Goal: Check status: Check status

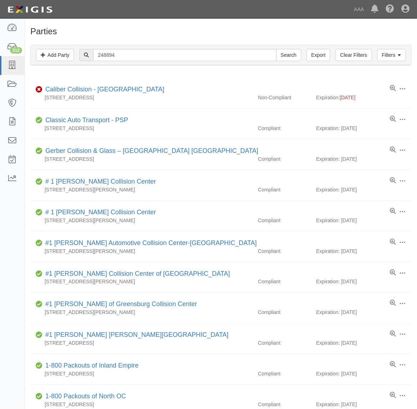
type input "248894"
click at [276, 49] on input "Search" at bounding box center [288, 55] width 25 height 12
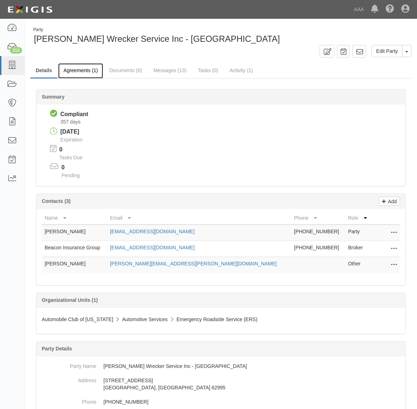
click at [81, 72] on link "Agreements (1)" at bounding box center [80, 70] width 45 height 15
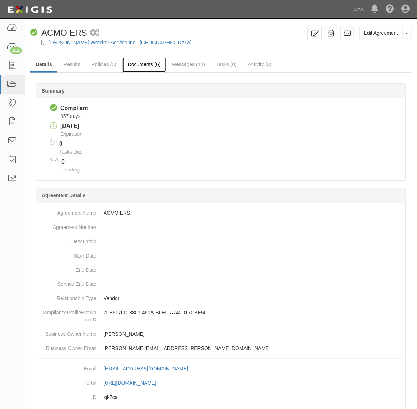
click at [142, 65] on link "Documents (6)" at bounding box center [144, 64] width 44 height 15
